Goal: Find specific page/section: Locate a particular part of the current website

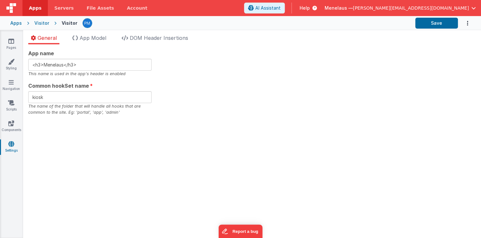
click at [42, 24] on div "Visitor" at bounding box center [41, 23] width 15 height 6
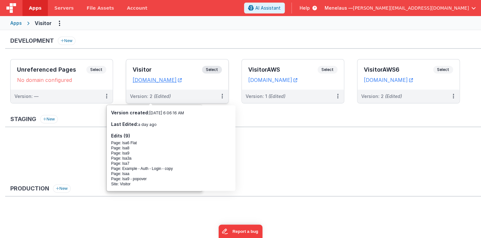
click at [196, 94] on div "Version: 2 (Edited)" at bounding box center [173, 96] width 86 height 6
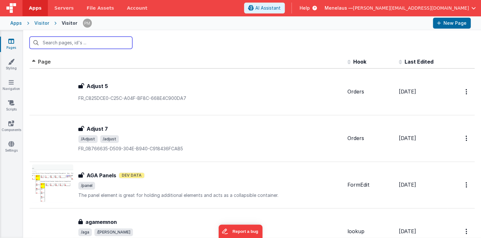
click at [84, 45] on input "text" at bounding box center [81, 43] width 103 height 12
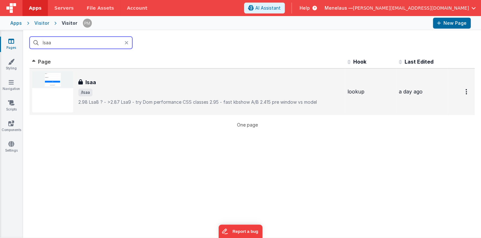
type input "lsaa"
click at [93, 80] on h3 "lsaa" at bounding box center [90, 82] width 11 height 8
